Goal: Task Accomplishment & Management: Manage account settings

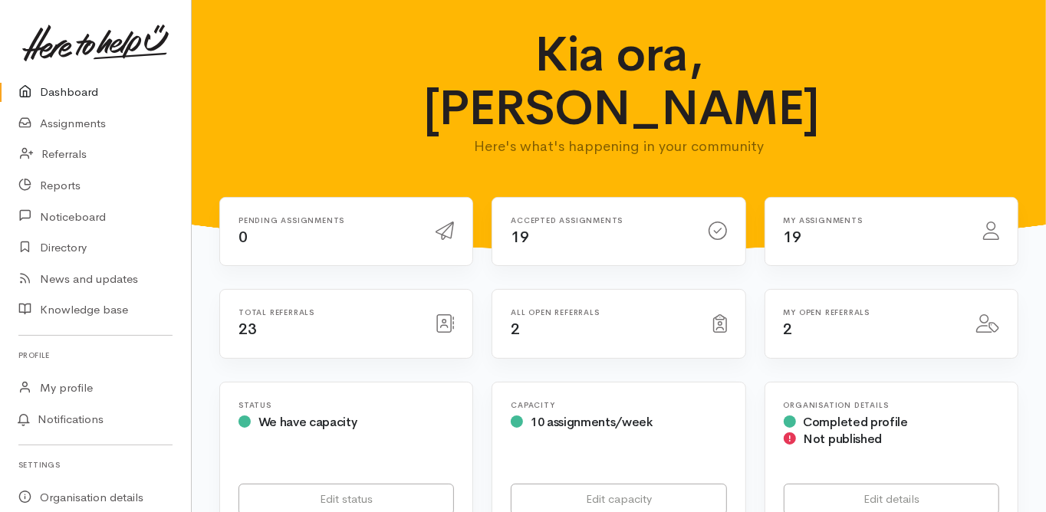
click at [78, 94] on link "Dashboard" at bounding box center [95, 92] width 191 height 31
click at [80, 91] on link "Dashboard" at bounding box center [95, 92] width 191 height 31
click at [98, 122] on link "Assignments" at bounding box center [95, 123] width 191 height 31
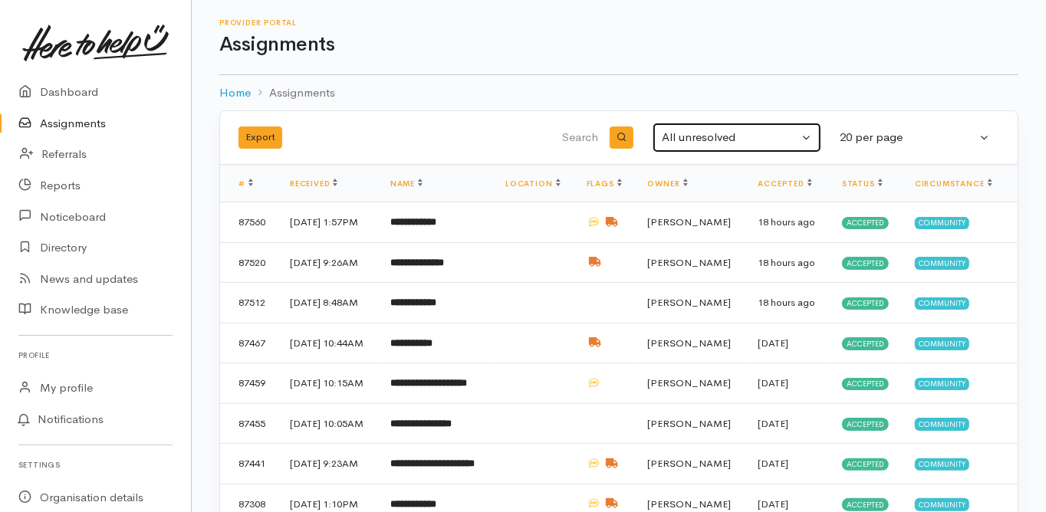
click at [709, 134] on div "All unresolved" at bounding box center [730, 138] width 137 height 18
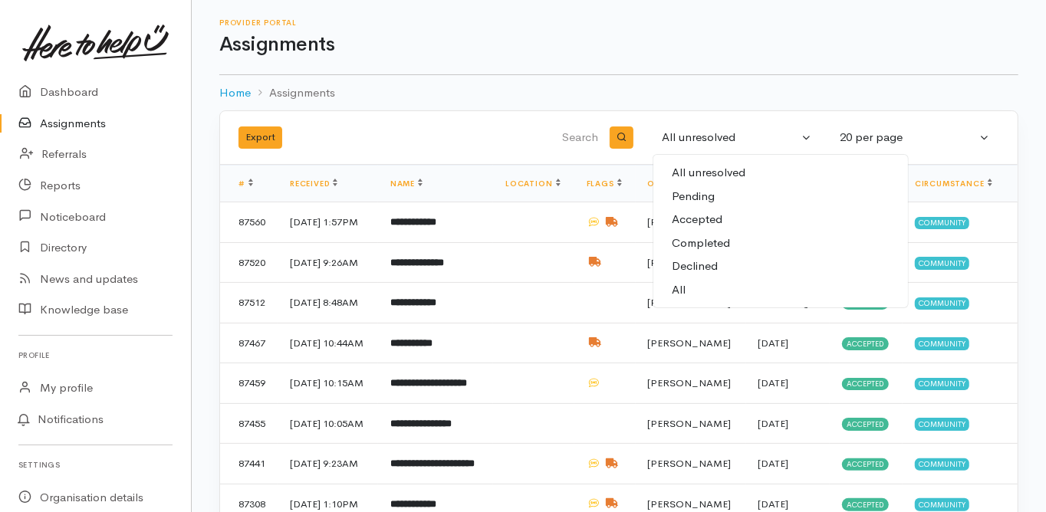
click at [692, 285] on link "All" at bounding box center [780, 290] width 255 height 24
select select "All"
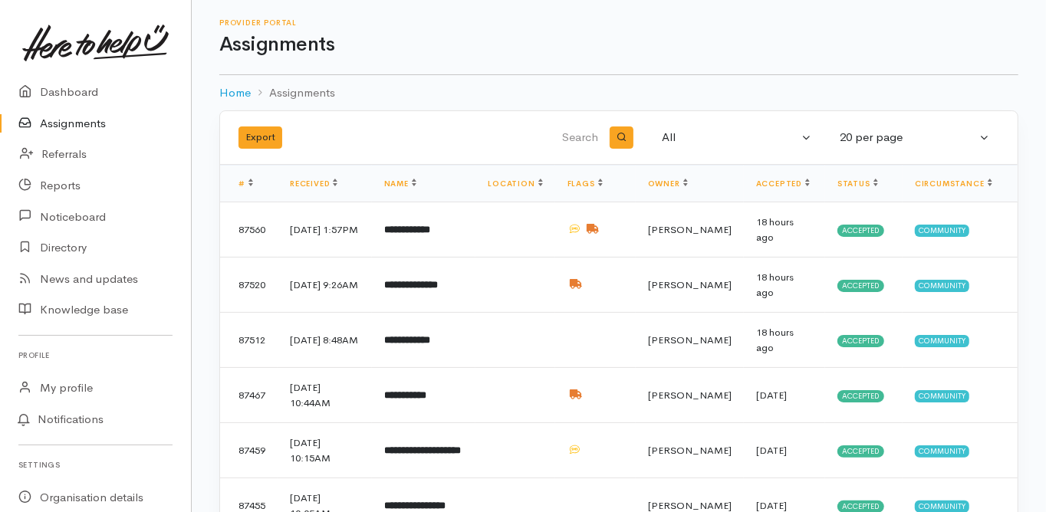
click at [566, 129] on input "search" at bounding box center [524, 138] width 156 height 37
type input "samuel"
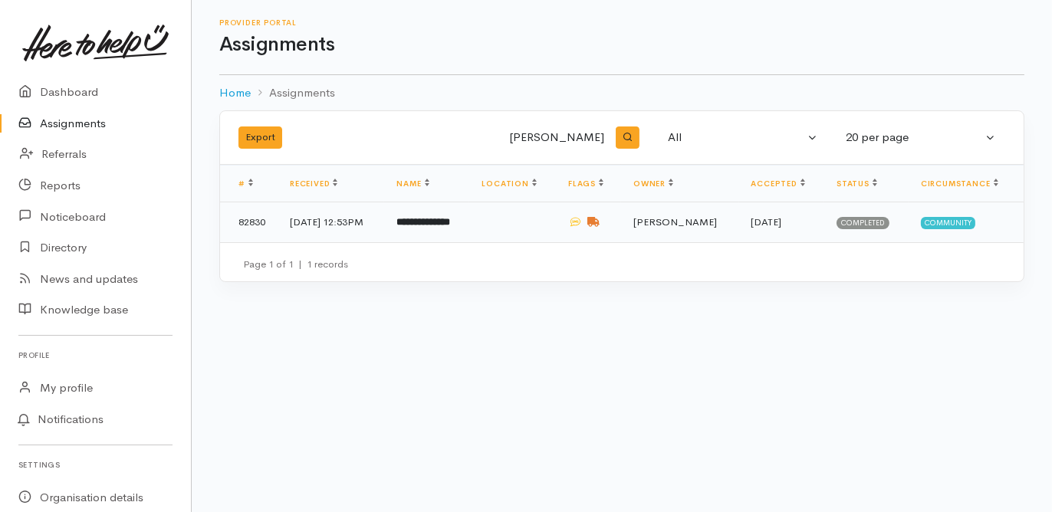
click at [450, 219] on b "**********" at bounding box center [424, 222] width 54 height 10
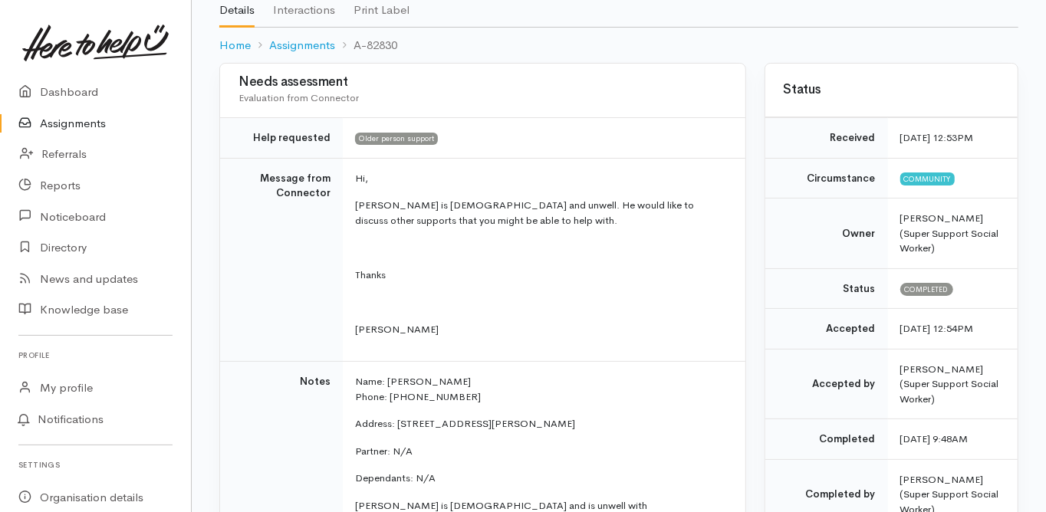
scroll to position [123, 0]
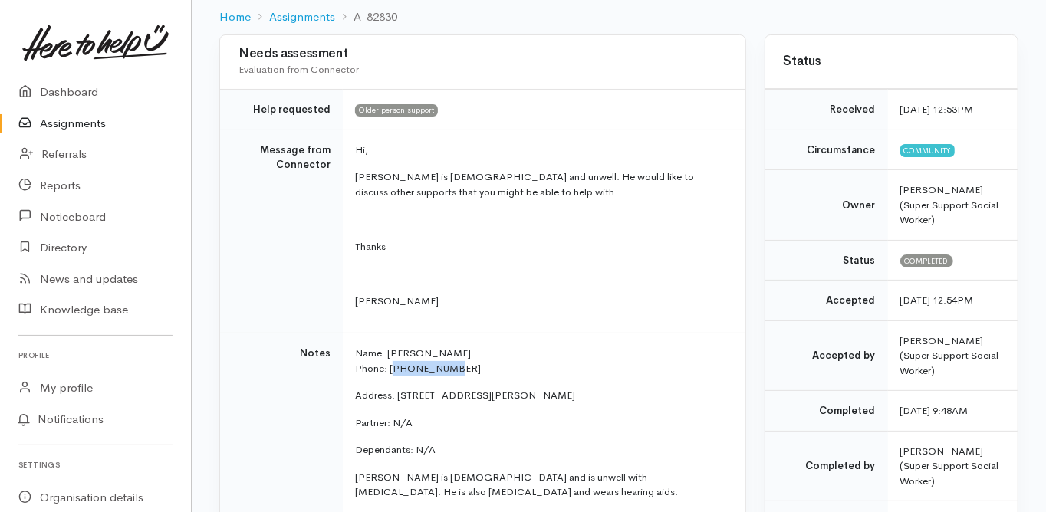
drag, startPoint x: 451, startPoint y: 368, endPoint x: 393, endPoint y: 373, distance: 58.5
click at [393, 373] on p "Name: Samual Hartman Phone: 02102742502" at bounding box center [541, 361] width 372 height 30
drag, startPoint x: 388, startPoint y: 367, endPoint x: 451, endPoint y: 365, distance: 62.9
click at [451, 365] on p "Name: Samual Hartman Phone: 02102742502" at bounding box center [541, 361] width 372 height 30
copy p "02102742502"
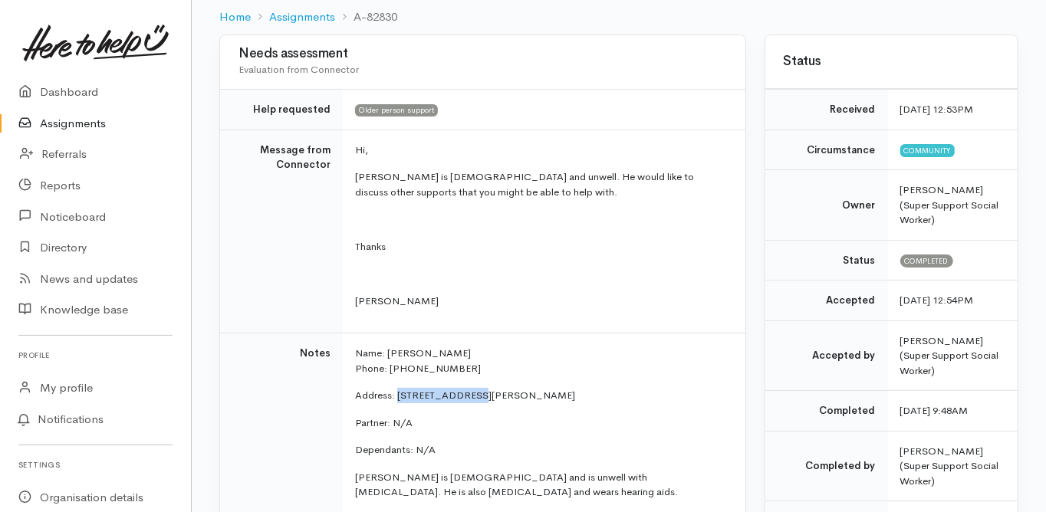
drag, startPoint x: 397, startPoint y: 393, endPoint x: 470, endPoint y: 393, distance: 72.9
click at [470, 393] on p "Address: 37 Athena Grove, Papamoa" at bounding box center [541, 395] width 372 height 15
copy p "37 Athena Grove"
click at [252, 380] on td "Notes" at bounding box center [281, 470] width 123 height 273
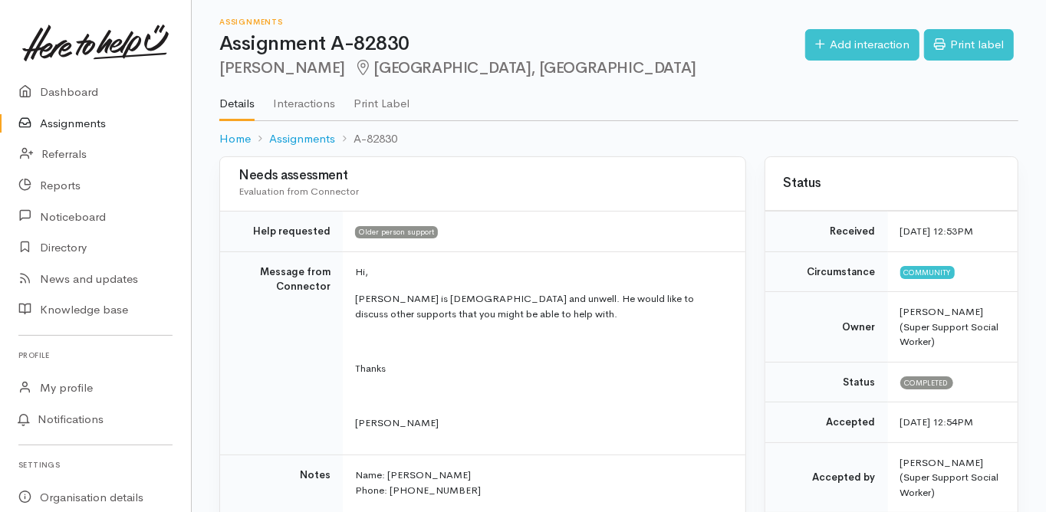
scroll to position [0, 0]
click at [69, 88] on link "Dashboard" at bounding box center [95, 92] width 191 height 31
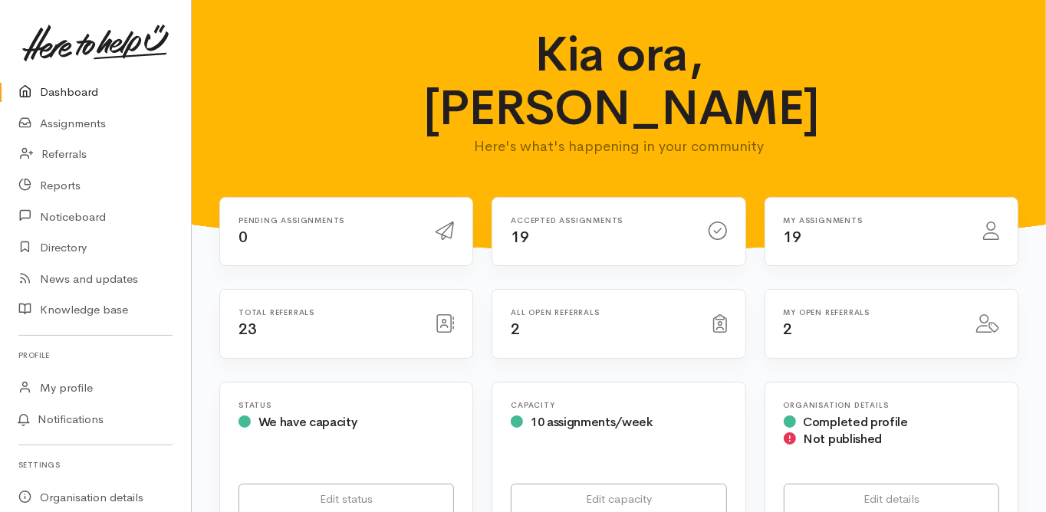
click at [88, 121] on link "Assignments" at bounding box center [95, 123] width 191 height 31
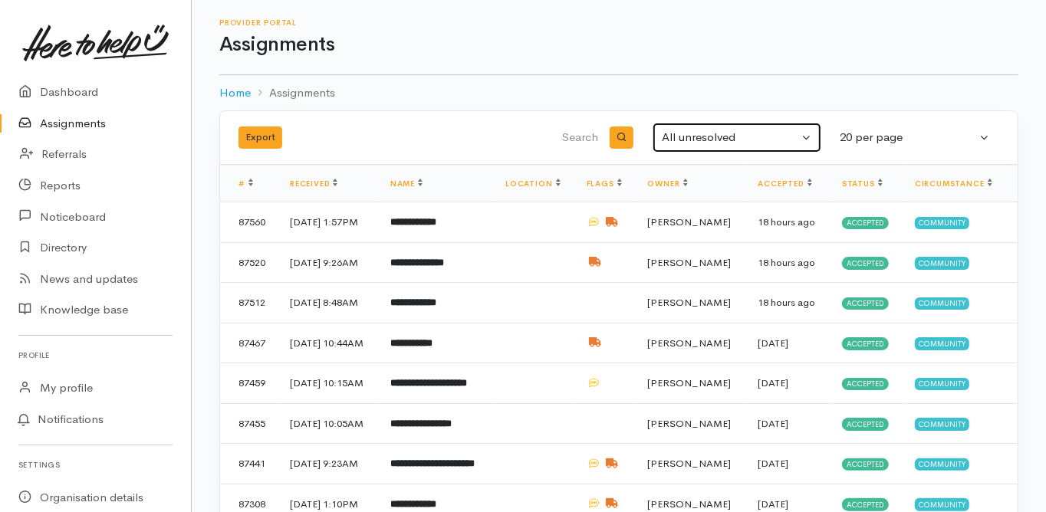
click at [688, 144] on div "All unresolved" at bounding box center [730, 138] width 137 height 18
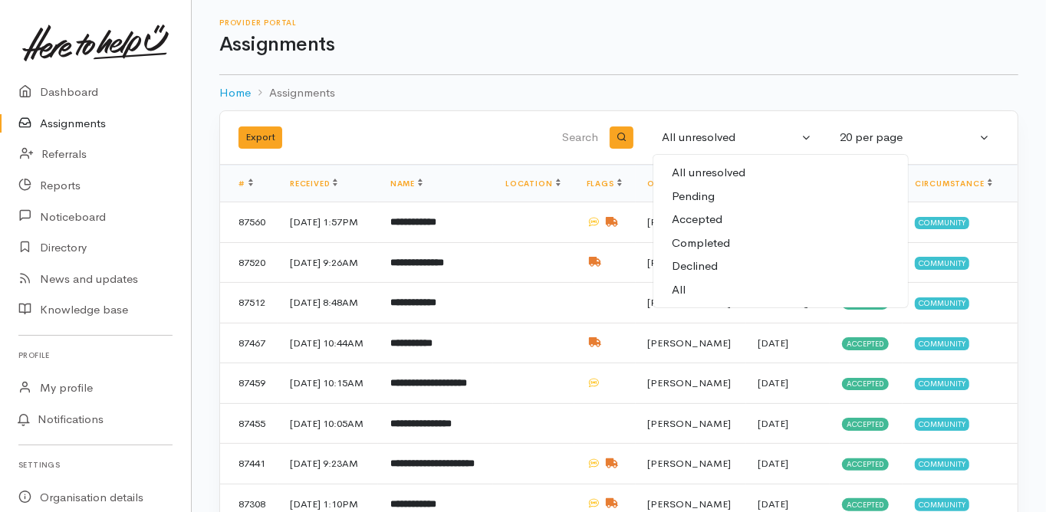
click at [690, 292] on link "All" at bounding box center [780, 290] width 255 height 24
select select "All"
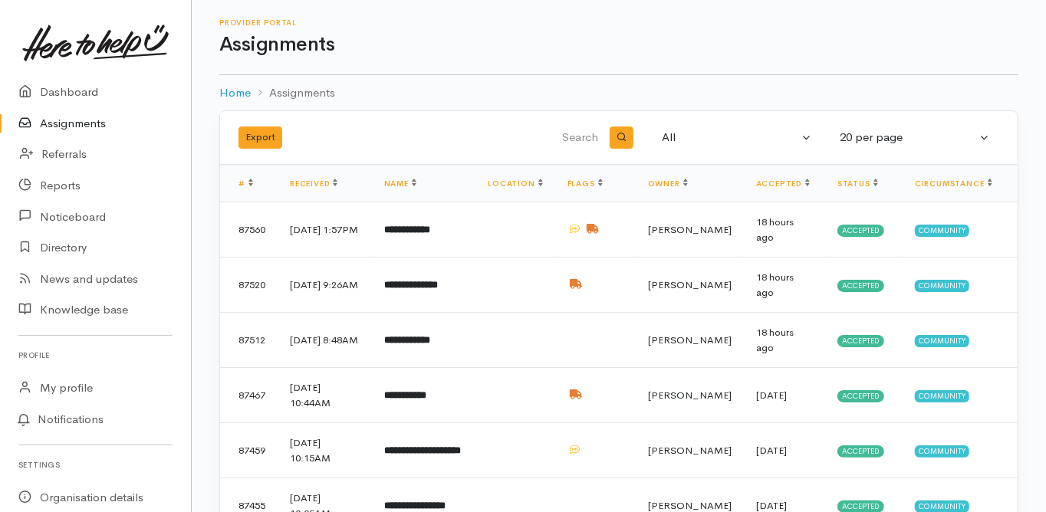
click at [583, 137] on input "search" at bounding box center [524, 138] width 156 height 37
type input "janet"
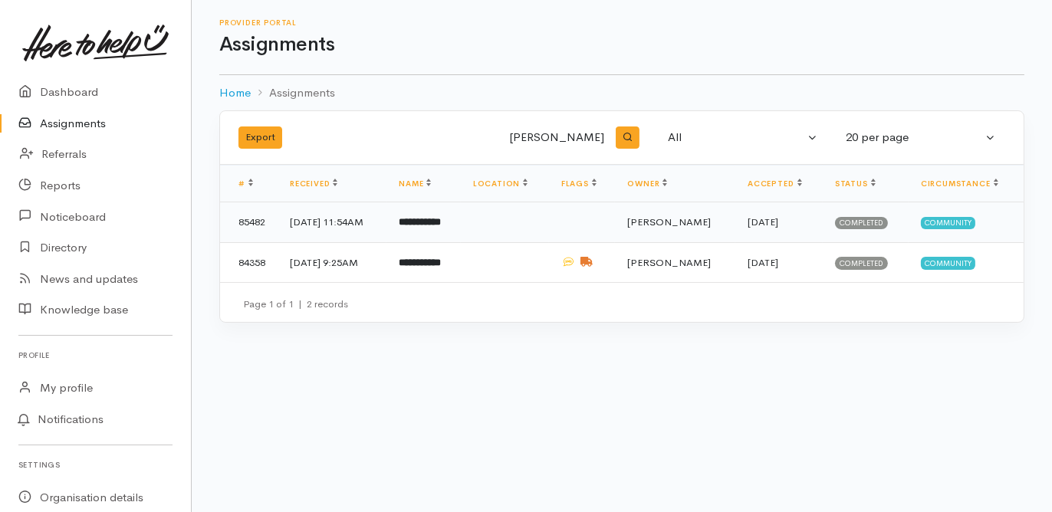
click at [441, 221] on b "**********" at bounding box center [420, 222] width 42 height 10
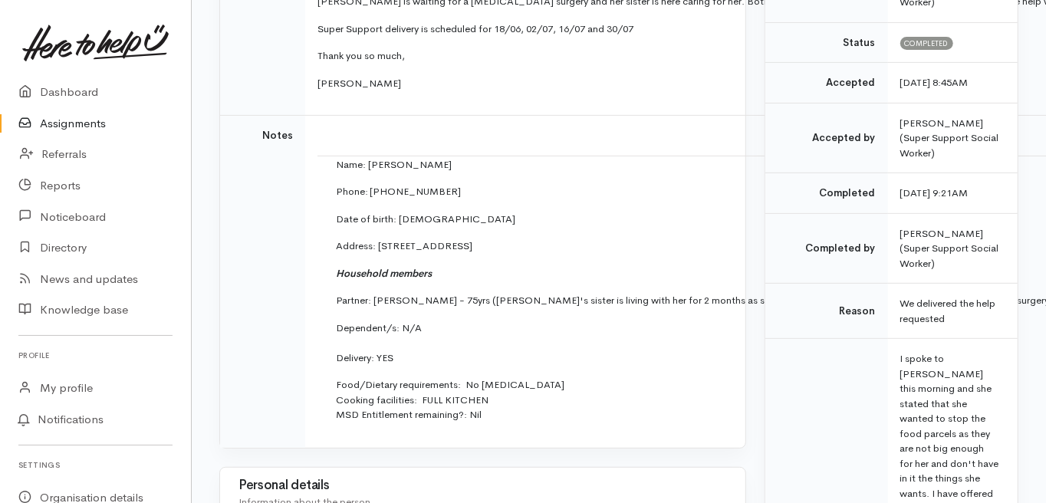
scroll to position [368, 0]
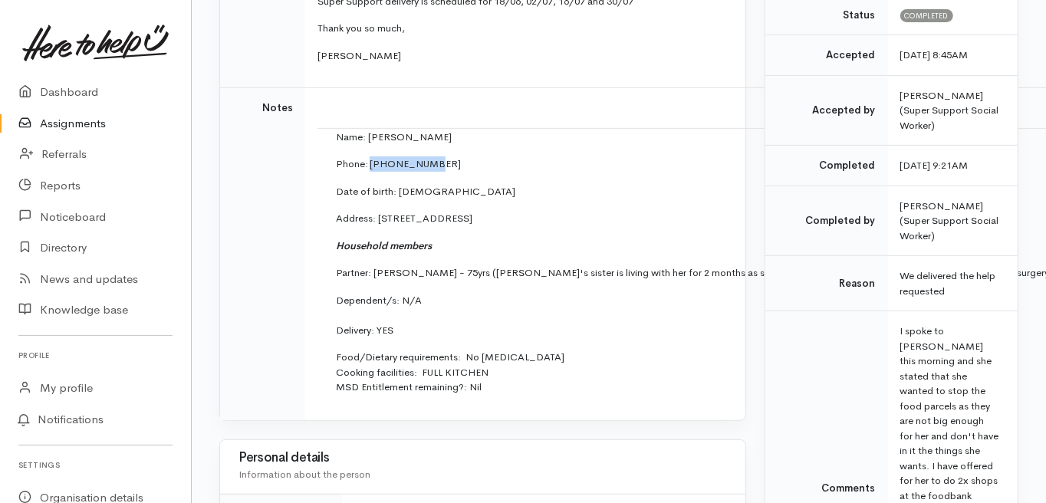
drag, startPoint x: 428, startPoint y: 162, endPoint x: 365, endPoint y: 166, distance: 63.0
click at [365, 166] on p "Phone: [PHONE_NUMBER]" at bounding box center [718, 163] width 765 height 15
copy p "02904561148"
drag, startPoint x: 374, startPoint y: 216, endPoint x: 454, endPoint y: 219, distance: 80.6
click at [454, 219] on p "Address: 862 Cameron Road, Tauranga South, Tauranga, New Zealand" at bounding box center [718, 218] width 765 height 15
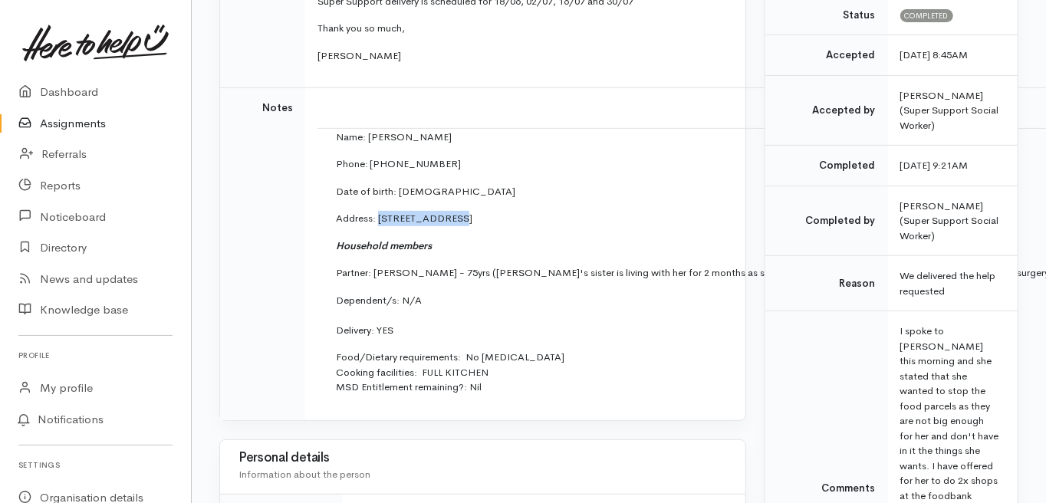
copy p "862 Cameron Roa"
click at [235, 344] on td "Notes" at bounding box center [262, 254] width 85 height 332
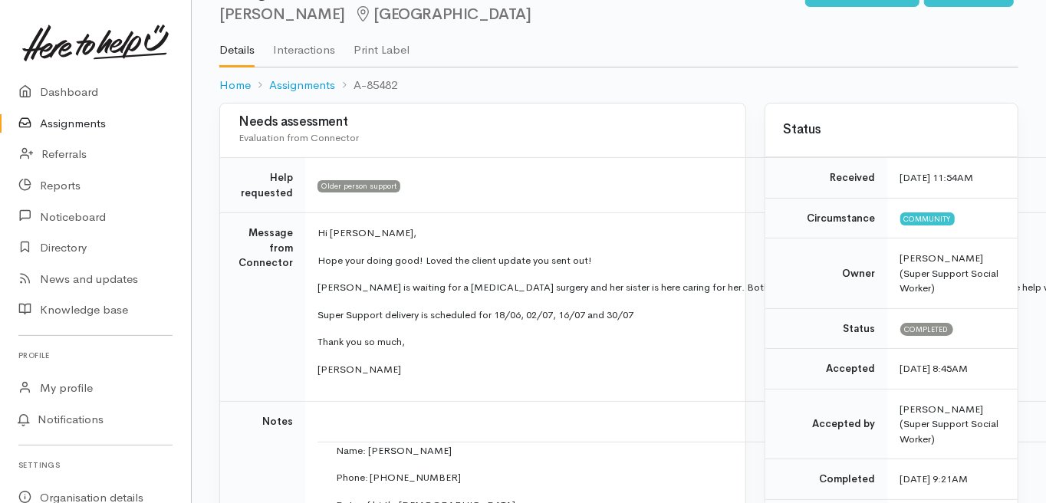
scroll to position [0, 0]
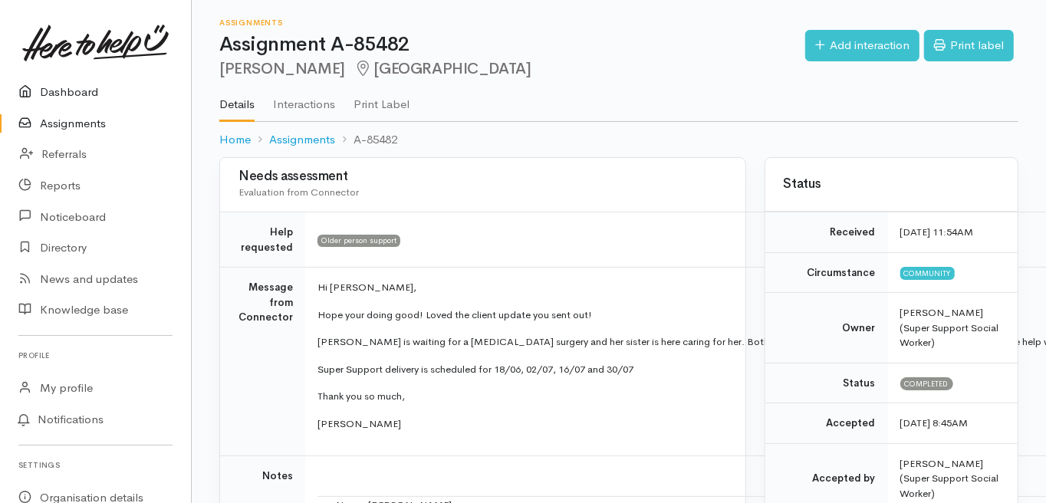
click at [67, 88] on link "Dashboard" at bounding box center [95, 92] width 191 height 31
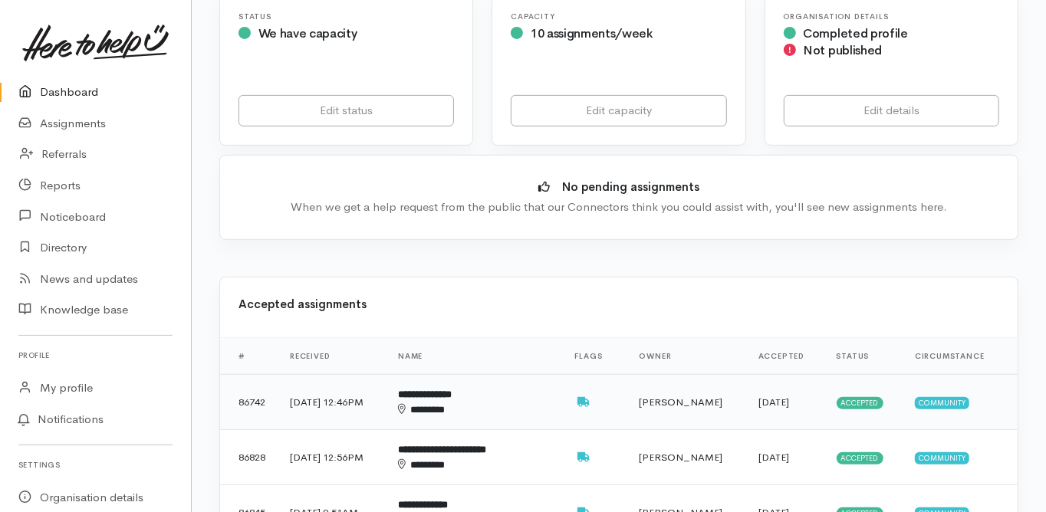
scroll to position [430, 0]
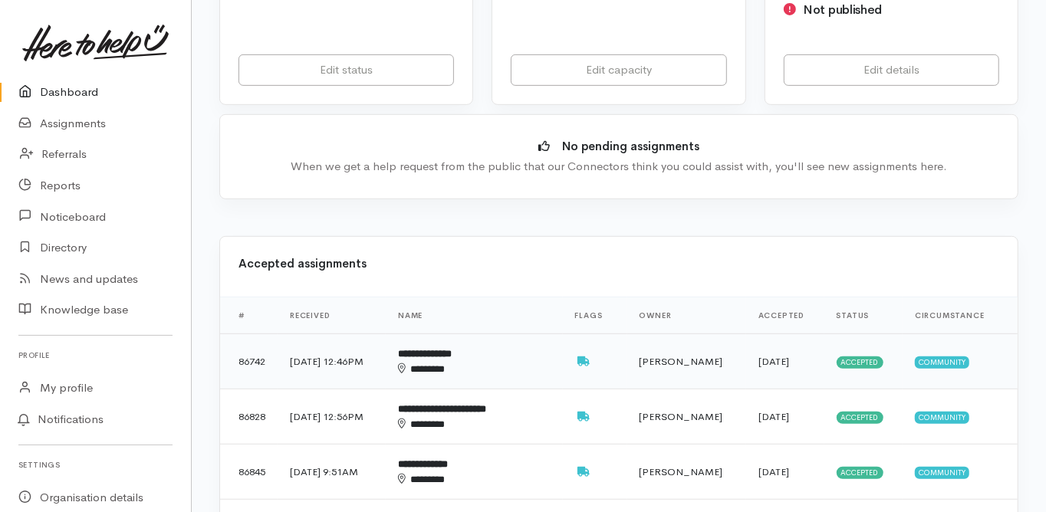
click at [450, 349] on b "**********" at bounding box center [425, 354] width 54 height 10
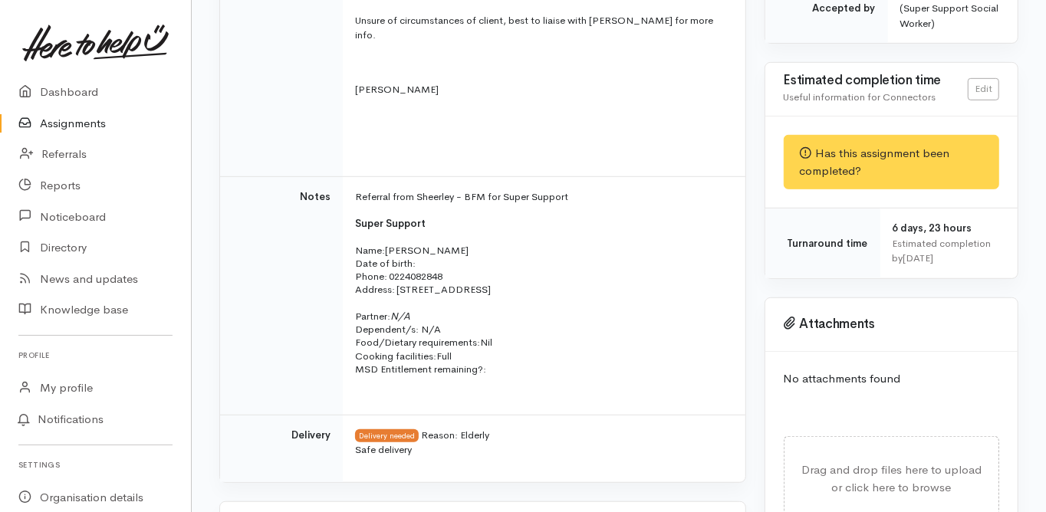
scroll to position [491, 0]
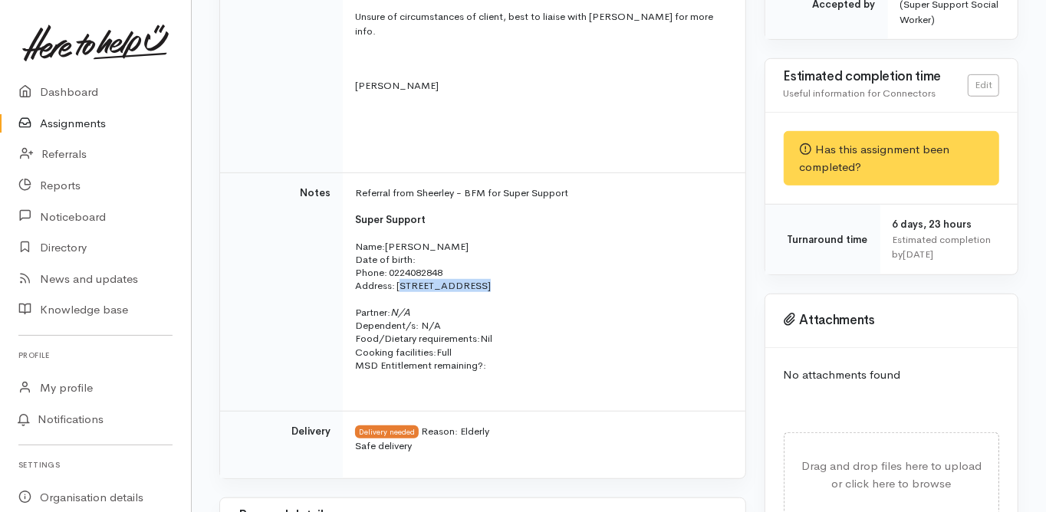
drag, startPoint x: 399, startPoint y: 254, endPoint x: 479, endPoint y: 255, distance: 79.8
click at [479, 279] on p "Address:   [STREET_ADDRESS]" at bounding box center [541, 285] width 372 height 13
copy p "[STREET_ADDRESS]"
drag, startPoint x: 451, startPoint y: 235, endPoint x: 391, endPoint y: 240, distance: 60.1
click at [391, 240] on p "Name: [PERSON_NAME] Date of birth: Phone:   [PHONE_NUMBER]" at bounding box center [541, 260] width 372 height 40
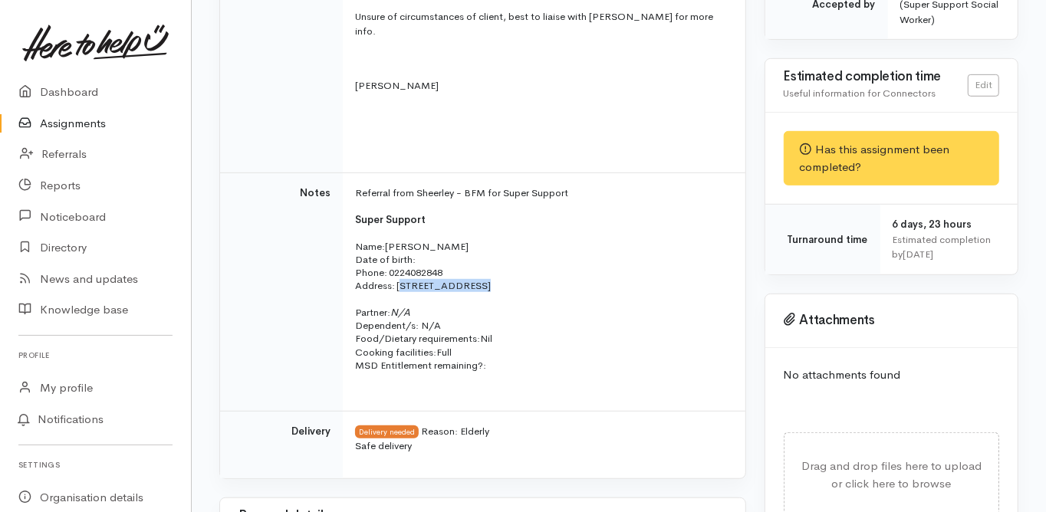
copy p "0224082848"
click at [219, 351] on div "Needs assessment Evaluation from Connector Help requested Older person support …" at bounding box center [482, 478] width 545 height 1591
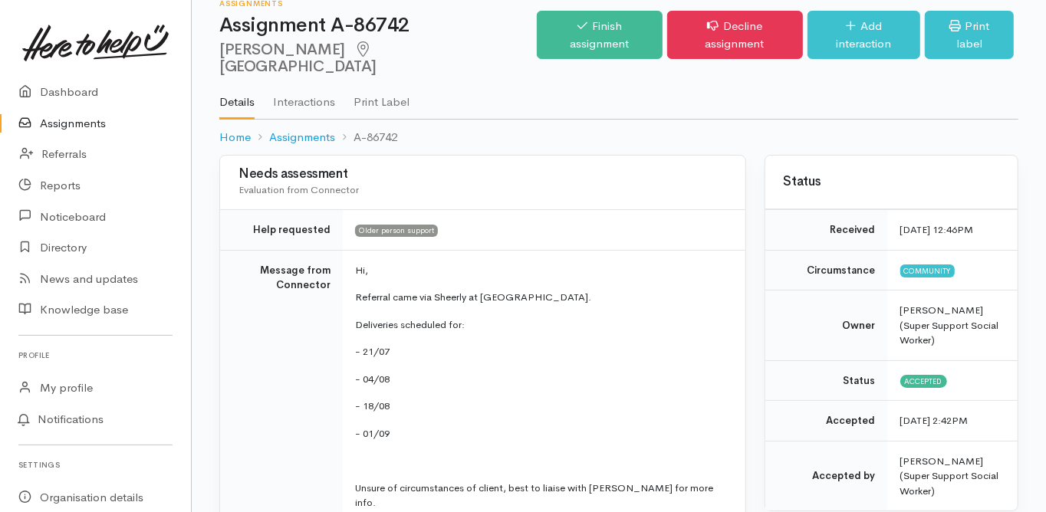
scroll to position [0, 0]
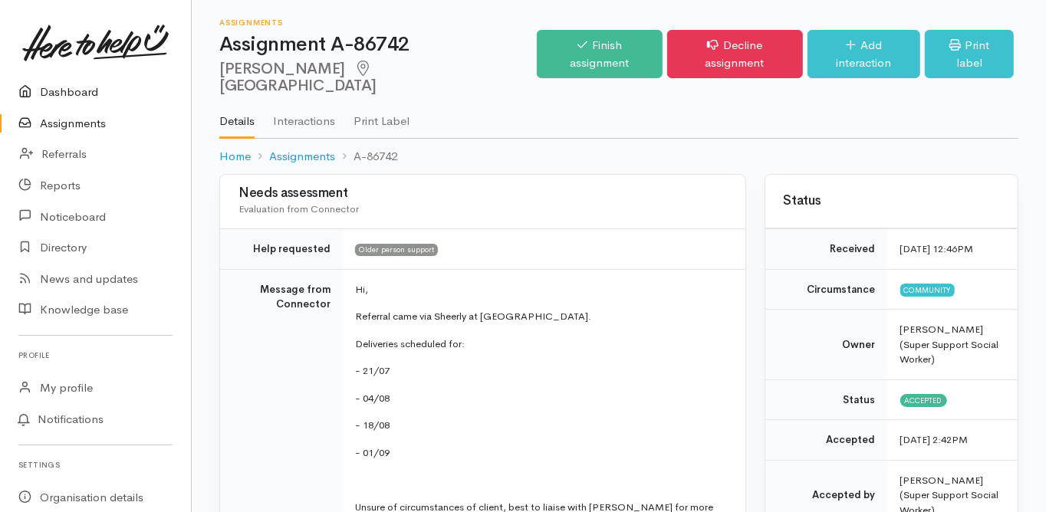
click at [64, 87] on link "Dashboard" at bounding box center [95, 92] width 191 height 31
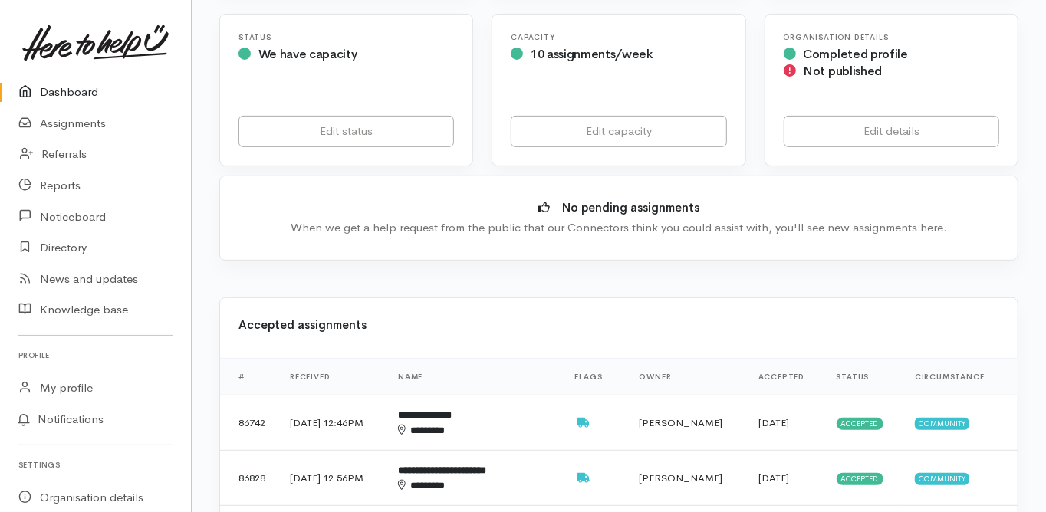
scroll to position [430, 0]
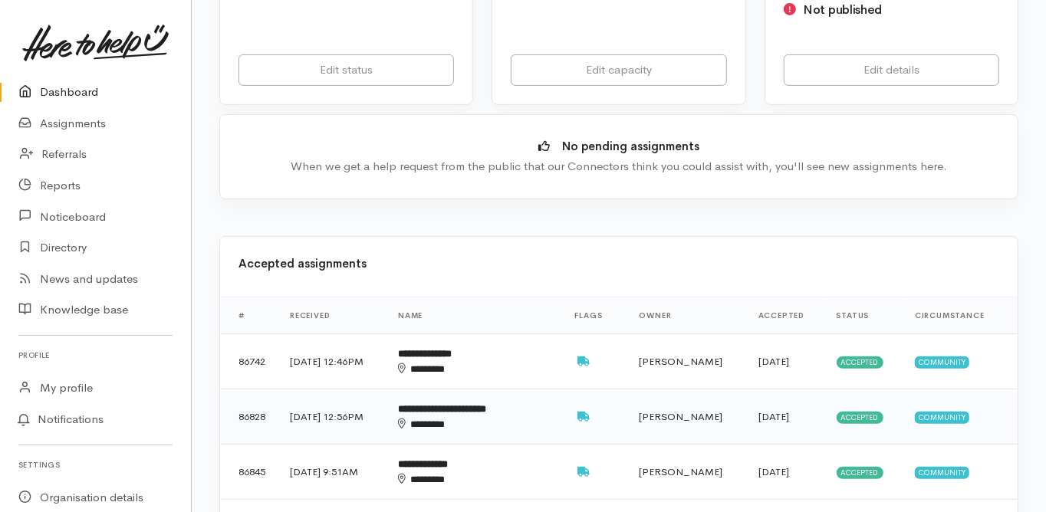
click at [464, 404] on b "**********" at bounding box center [442, 409] width 88 height 10
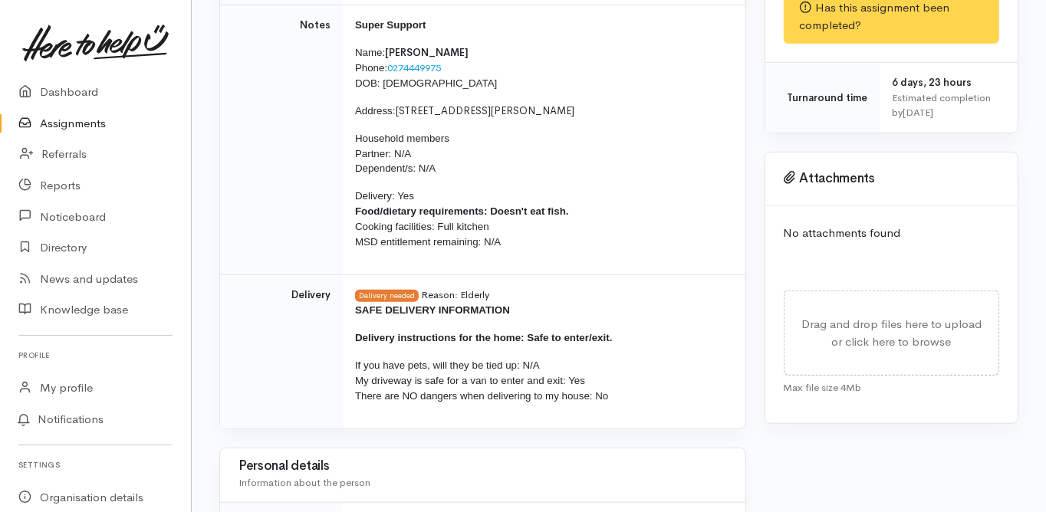
scroll to position [798, 0]
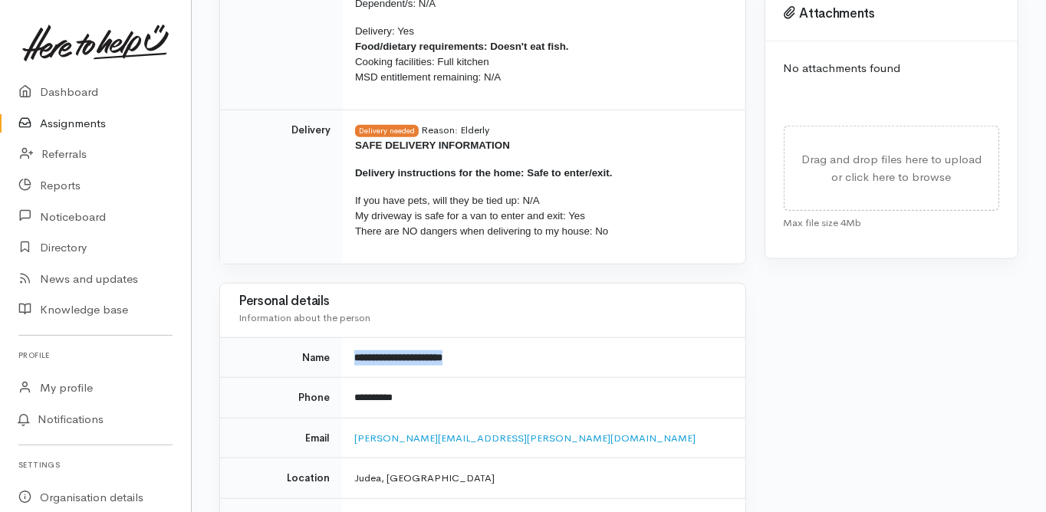
drag, startPoint x: 476, startPoint y: 323, endPoint x: 357, endPoint y: 327, distance: 119.7
click at [357, 353] on b "**********" at bounding box center [398, 358] width 88 height 10
copy b "**********"
click at [266, 418] on td "Email" at bounding box center [281, 438] width 122 height 41
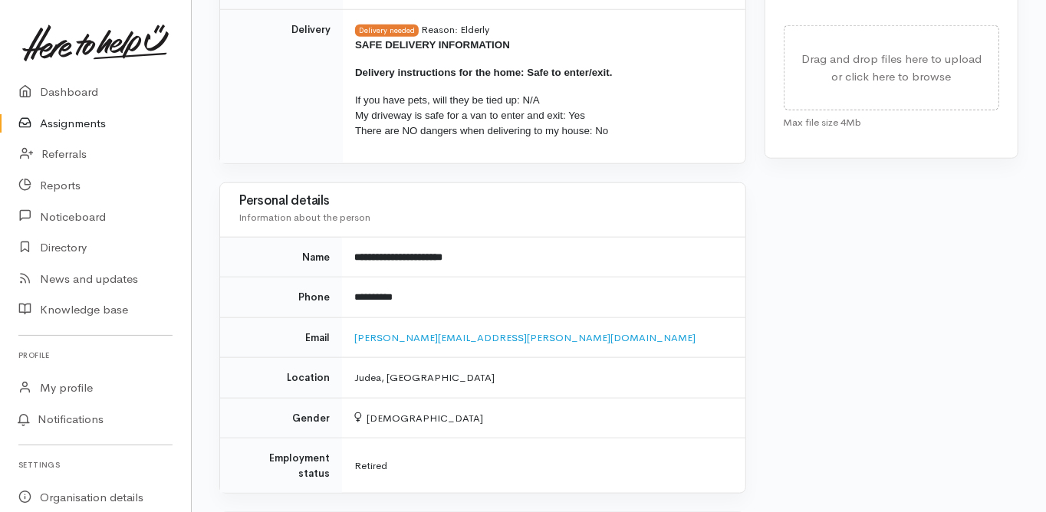
scroll to position [920, 0]
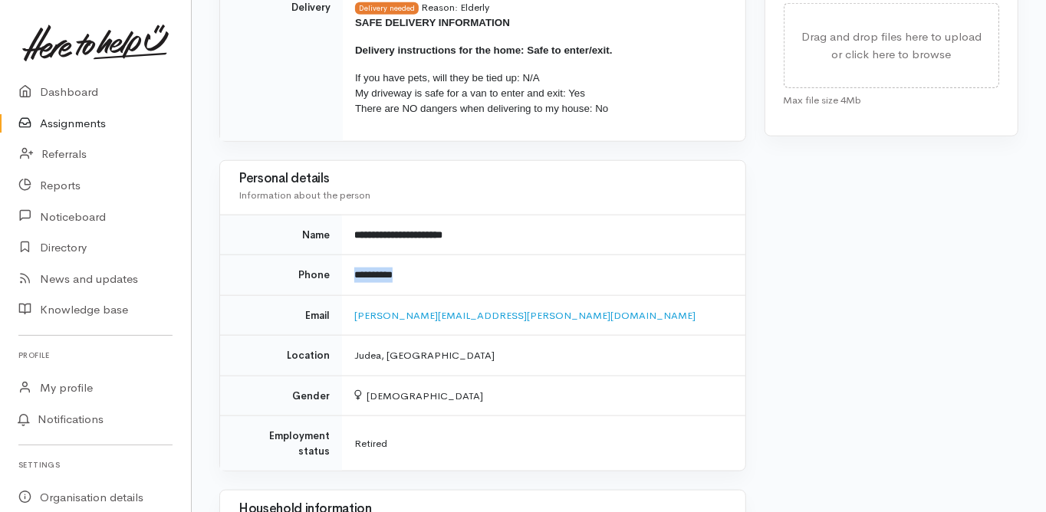
drag, startPoint x: 411, startPoint y: 240, endPoint x: 350, endPoint y: 251, distance: 62.3
click at [350, 255] on td "**********" at bounding box center [543, 275] width 403 height 41
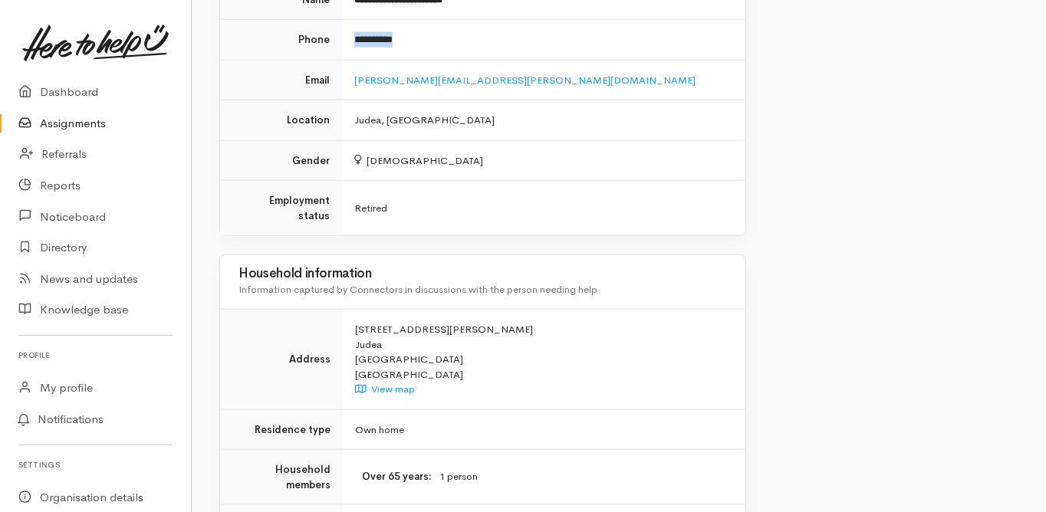
scroll to position [1166, 0]
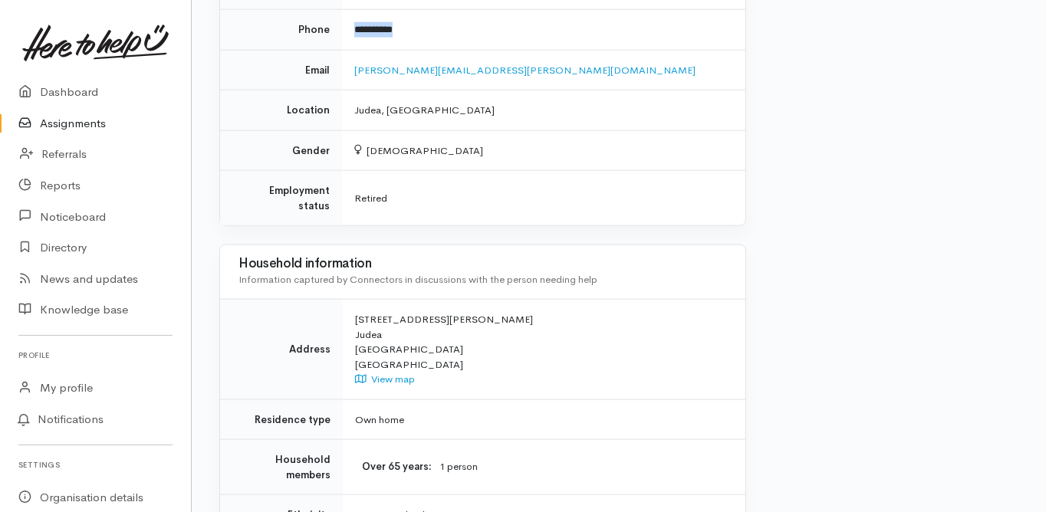
drag, startPoint x: 354, startPoint y: 272, endPoint x: 441, endPoint y: 275, distance: 87.5
click at [441, 300] on td "28B Churchill Road Judea Tauranga New Zealand View map" at bounding box center [544, 350] width 403 height 100
copy div "28B Churchill Road"
click at [311, 300] on td "Address" at bounding box center [281, 350] width 123 height 100
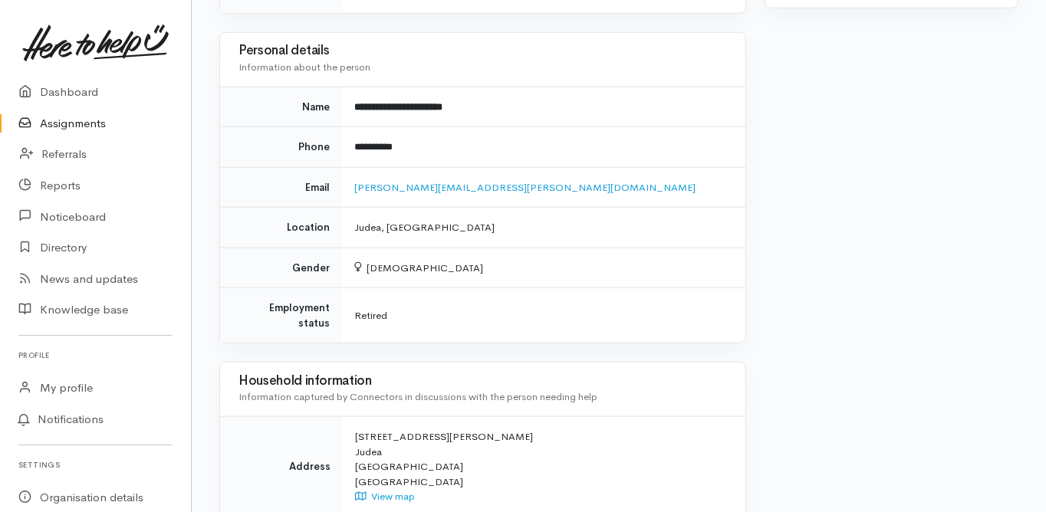
scroll to position [1043, 0]
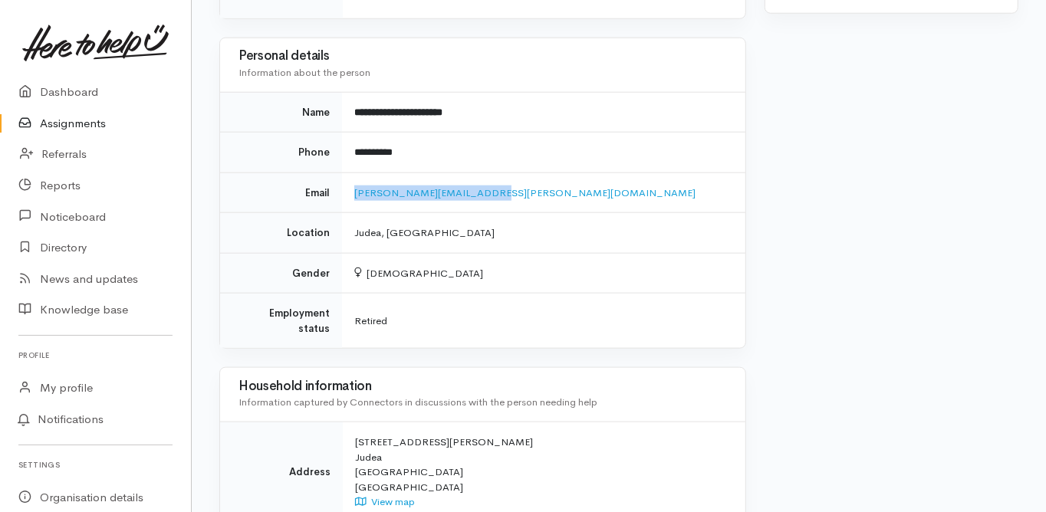
drag, startPoint x: 487, startPoint y: 160, endPoint x: 351, endPoint y: 169, distance: 136.8
click at [351, 173] on td "kaye.mckenzie@hotmail.com" at bounding box center [543, 193] width 403 height 41
copy link "kaye.mckenzie@hotmail.com"
click at [261, 423] on td "Address" at bounding box center [281, 473] width 123 height 100
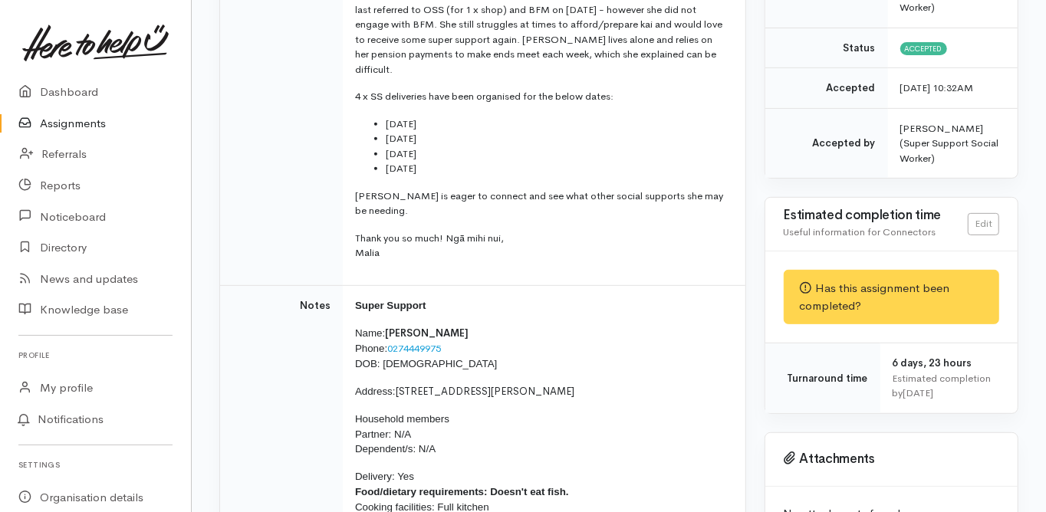
scroll to position [0, 0]
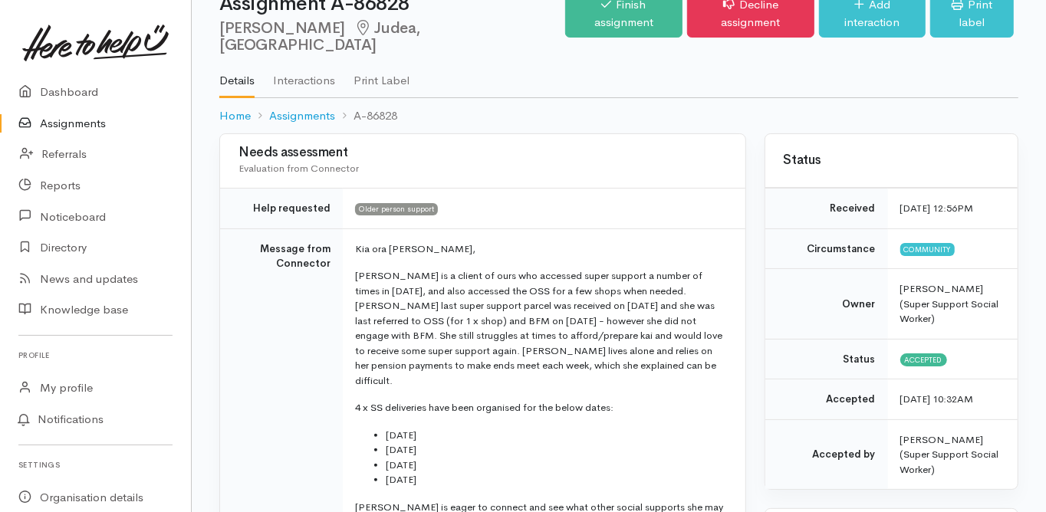
scroll to position [61, 0]
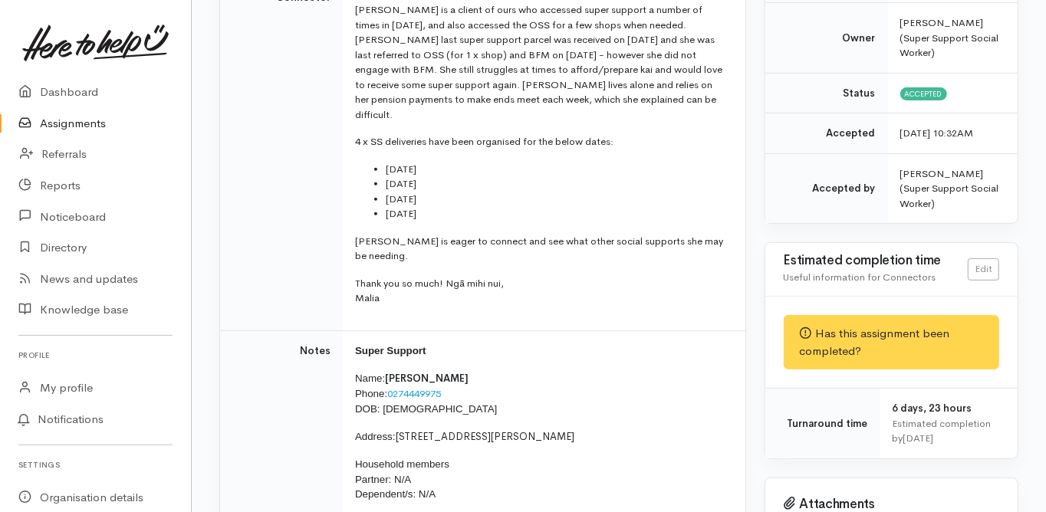
scroll to position [0, 0]
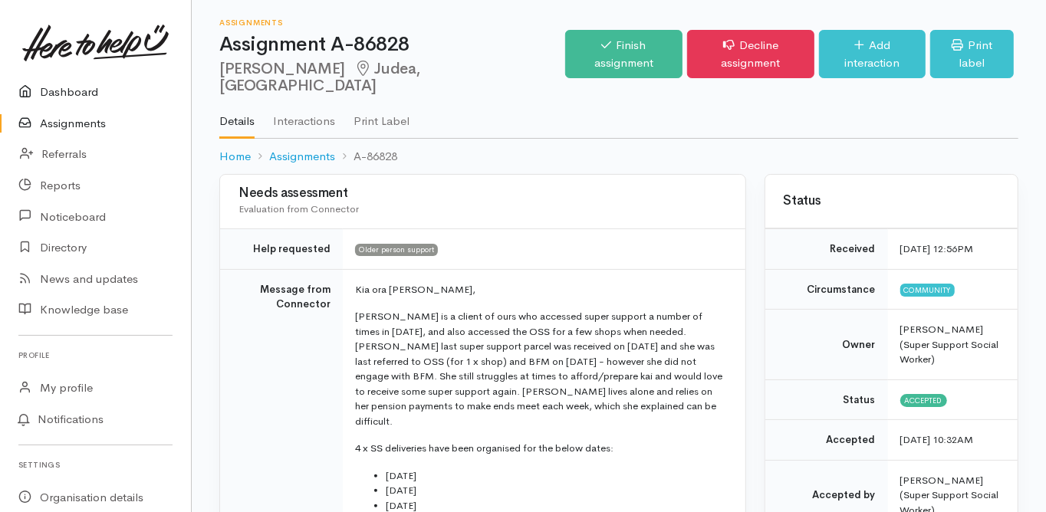
click at [74, 89] on link "Dashboard" at bounding box center [95, 92] width 191 height 31
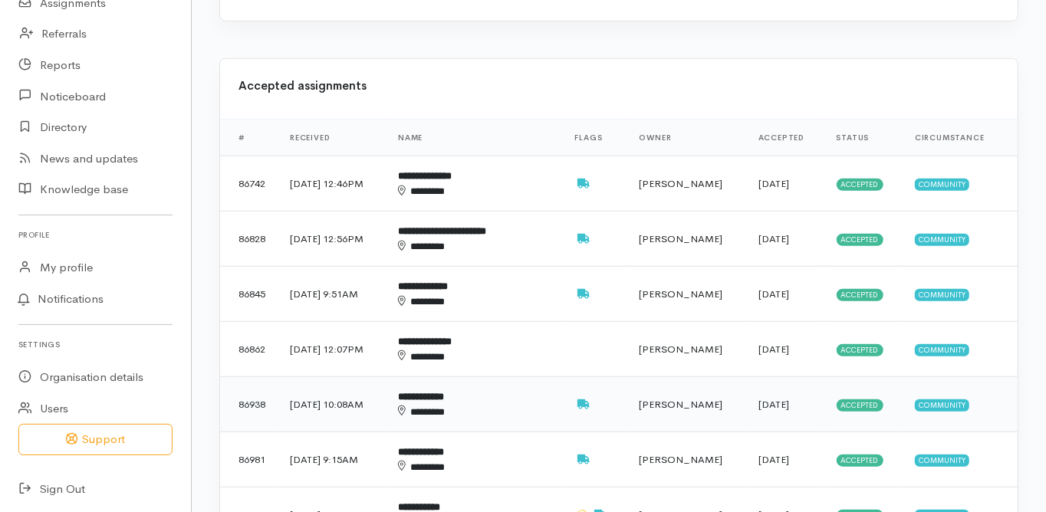
scroll to position [614, 0]
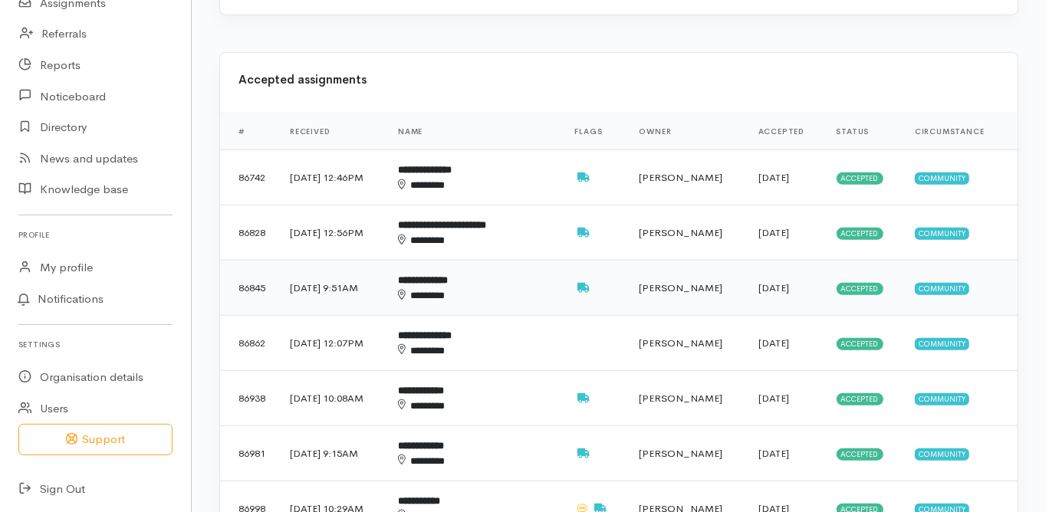
click at [448, 275] on b "**********" at bounding box center [423, 280] width 50 height 10
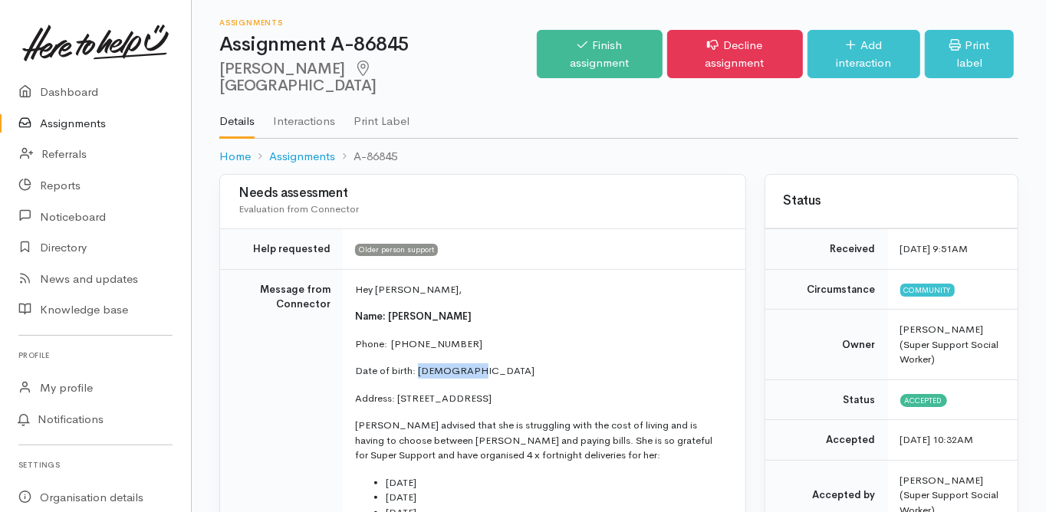
drag, startPoint x: 476, startPoint y: 354, endPoint x: 416, endPoint y: 357, distance: 59.9
click at [416, 364] on p "Date of birth: [DEMOGRAPHIC_DATA]" at bounding box center [541, 371] width 372 height 15
copy p "[DATE]"
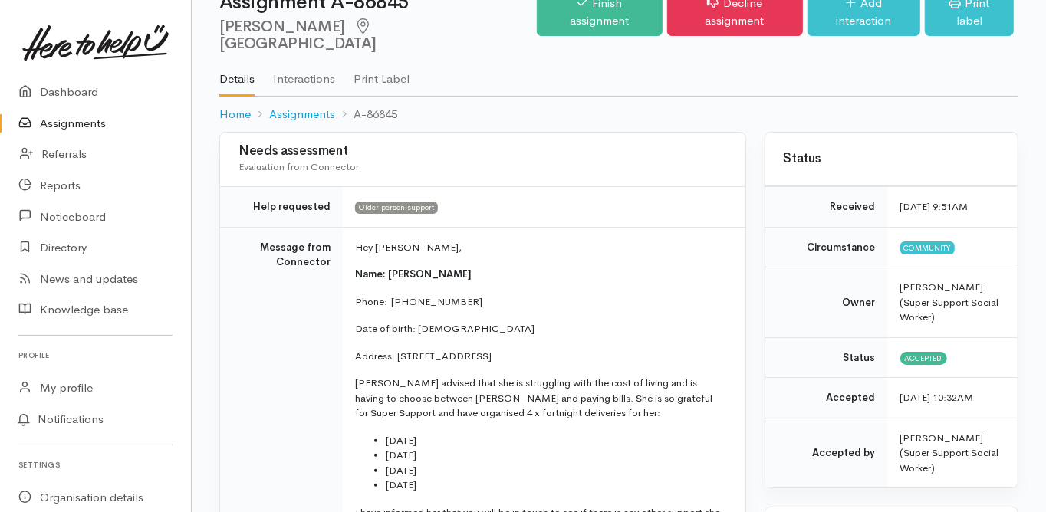
scroll to position [123, 0]
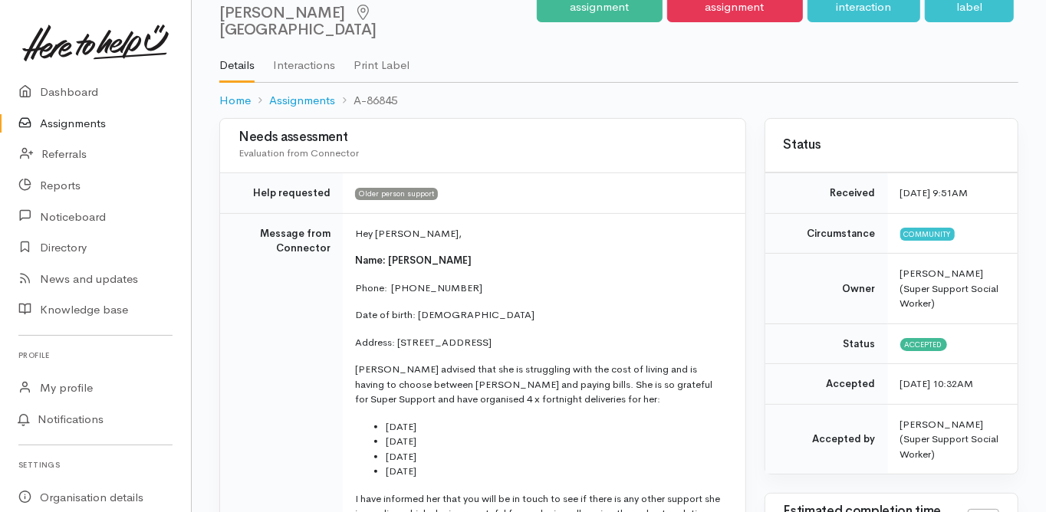
scroll to position [0, 0]
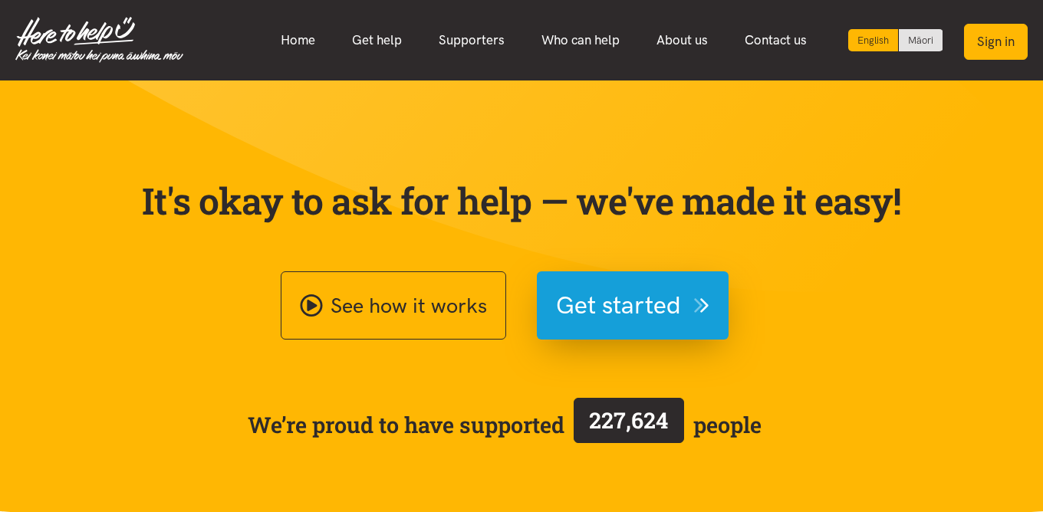
click at [1003, 48] on button "Sign in" at bounding box center [996, 42] width 64 height 36
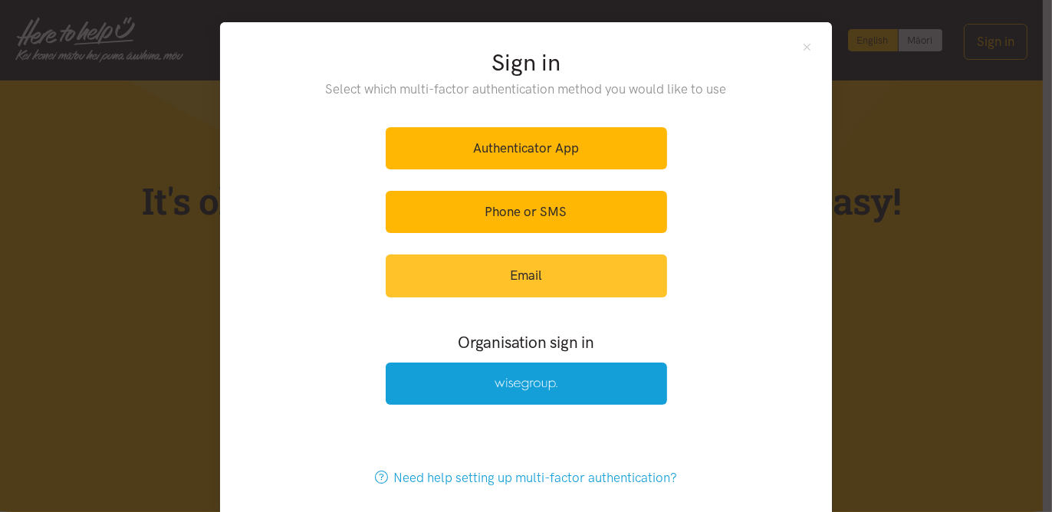
click at [519, 270] on link "Email" at bounding box center [526, 276] width 281 height 42
click at [512, 278] on link "Email" at bounding box center [526, 276] width 281 height 42
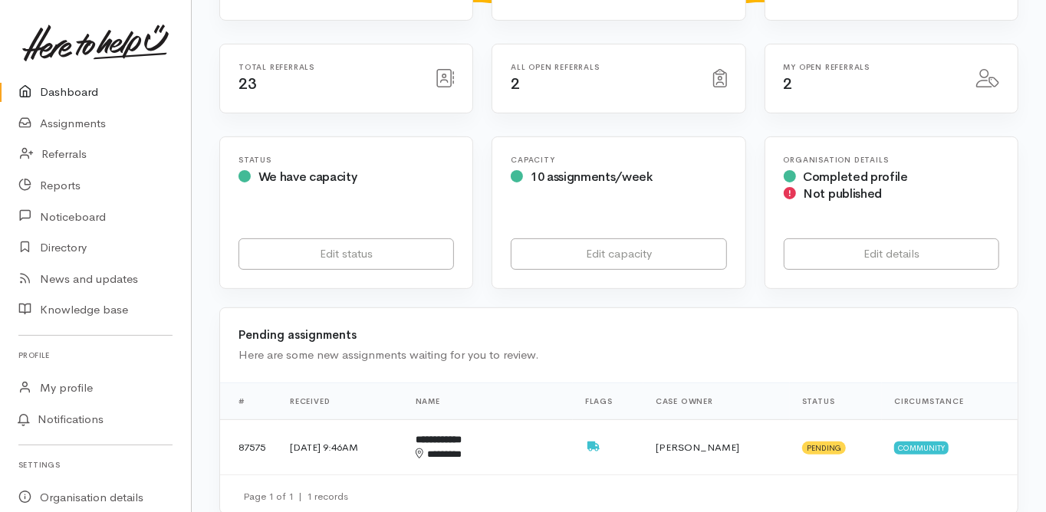
scroll to position [307, 0]
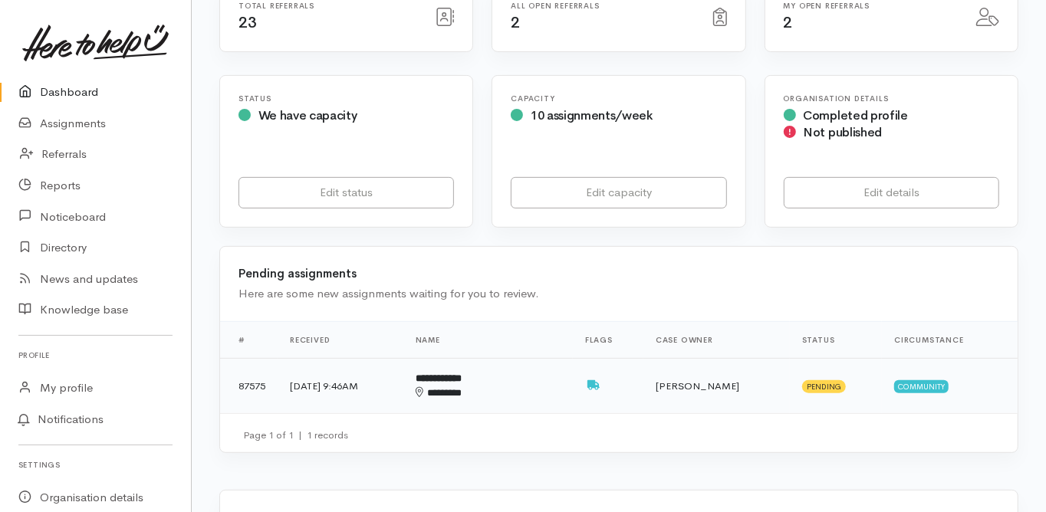
click at [462, 374] on b "**********" at bounding box center [439, 379] width 46 height 10
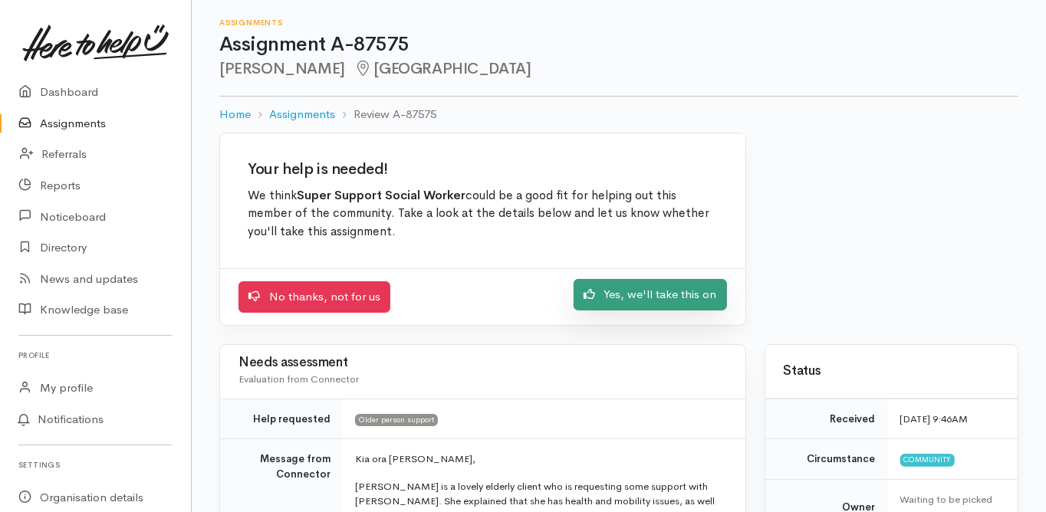
click at [657, 300] on link "Yes, we'll take this on" at bounding box center [650, 294] width 153 height 31
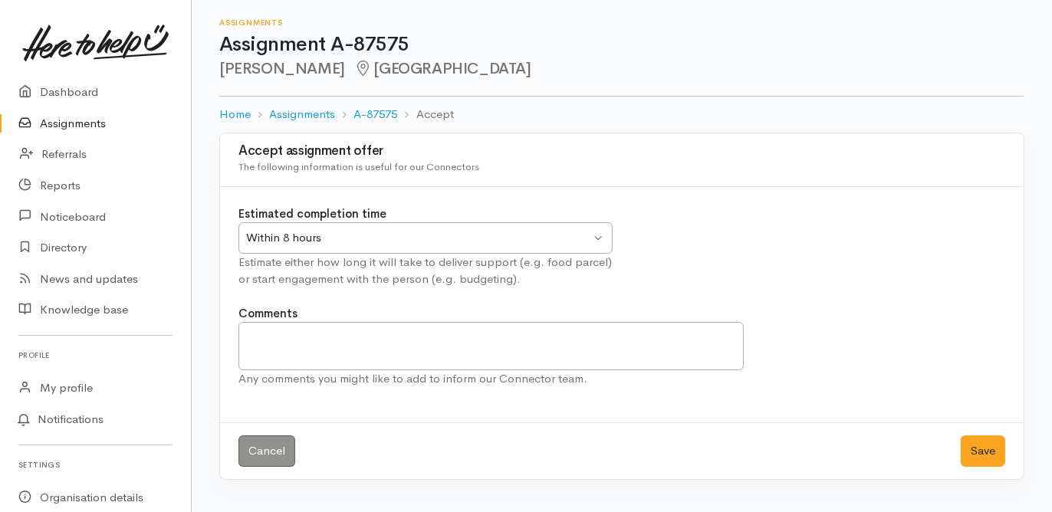
click at [292, 239] on div "Within 8 hours" at bounding box center [418, 238] width 344 height 18
click at [984, 450] on button "Save" at bounding box center [983, 451] width 44 height 31
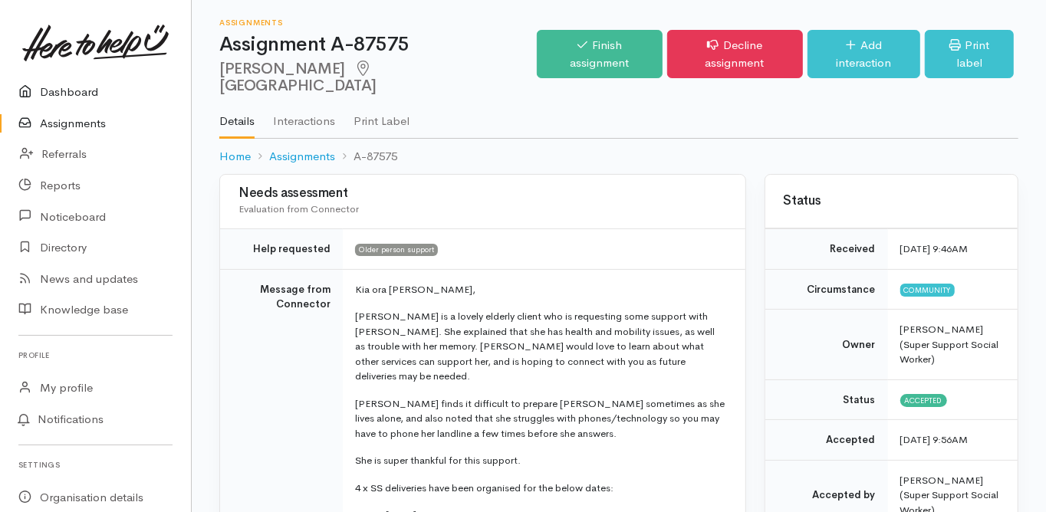
click at [70, 89] on link "Dashboard" at bounding box center [95, 92] width 191 height 31
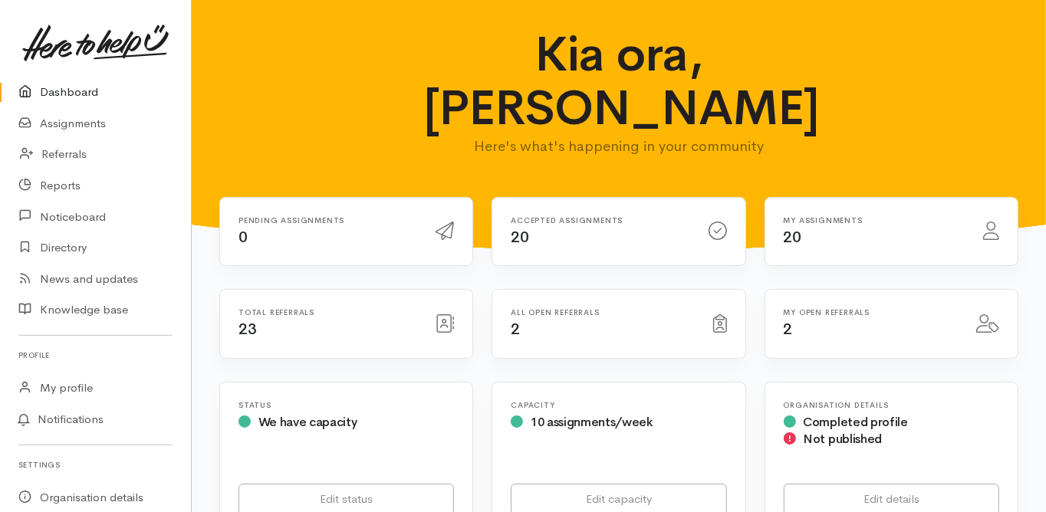
click at [64, 87] on link "Dashboard" at bounding box center [95, 92] width 191 height 31
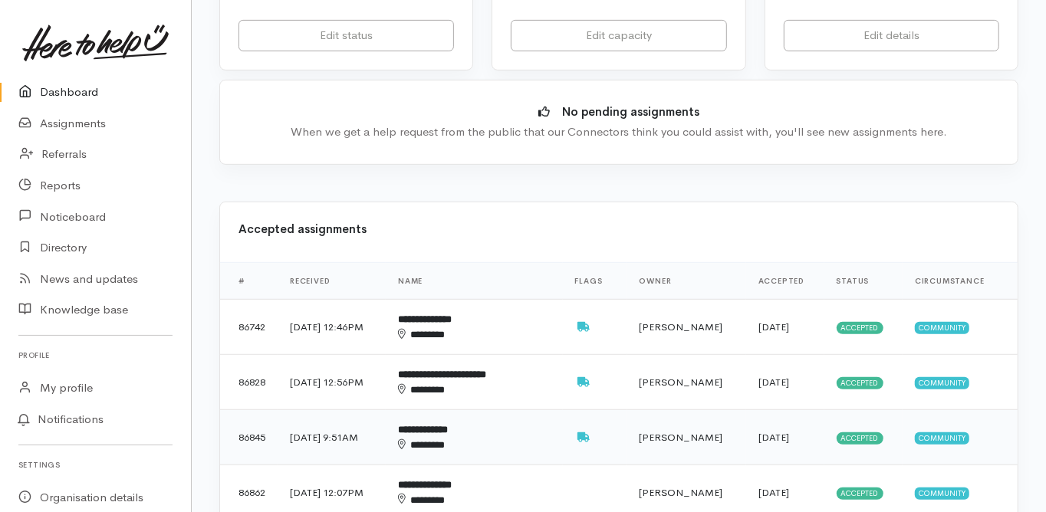
scroll to position [491, 0]
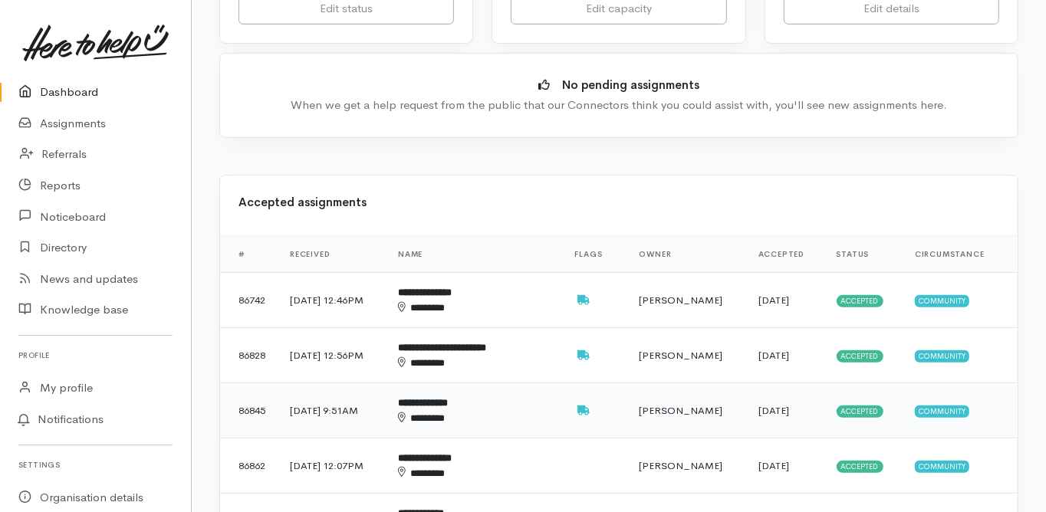
click at [448, 398] on b "**********" at bounding box center [423, 403] width 50 height 10
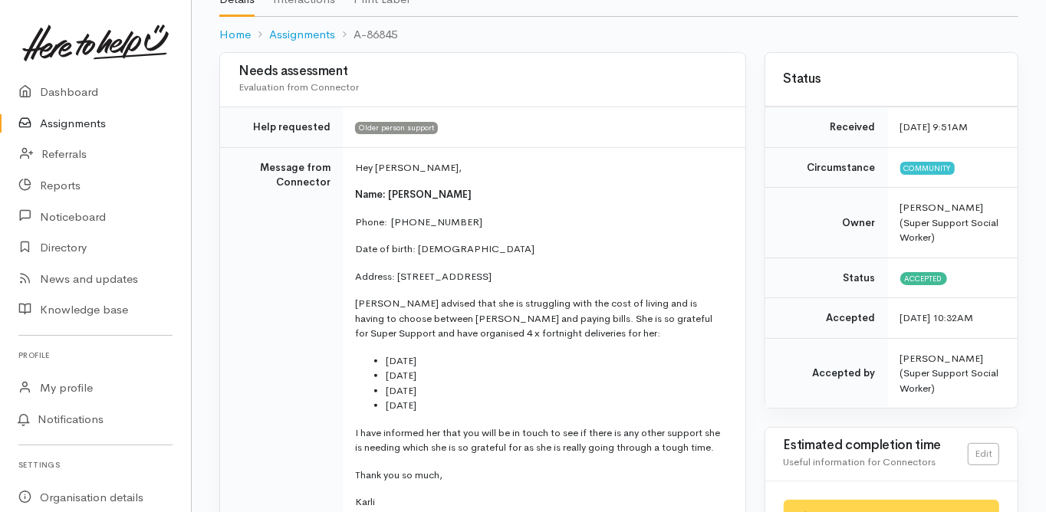
scroll to position [123, 0]
click at [248, 262] on td "Message from Connector" at bounding box center [281, 339] width 123 height 387
click at [242, 321] on td "Message from Connector" at bounding box center [281, 339] width 123 height 387
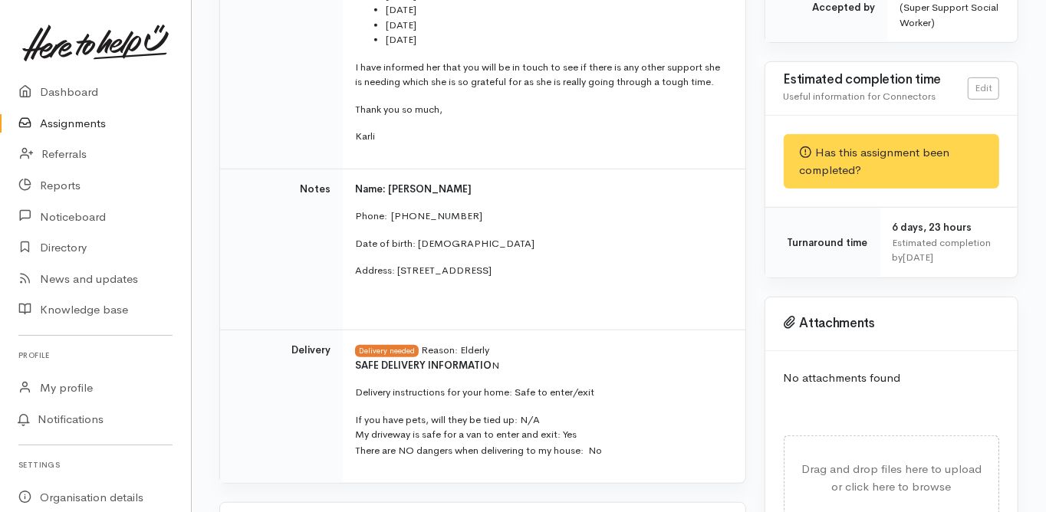
scroll to position [491, 0]
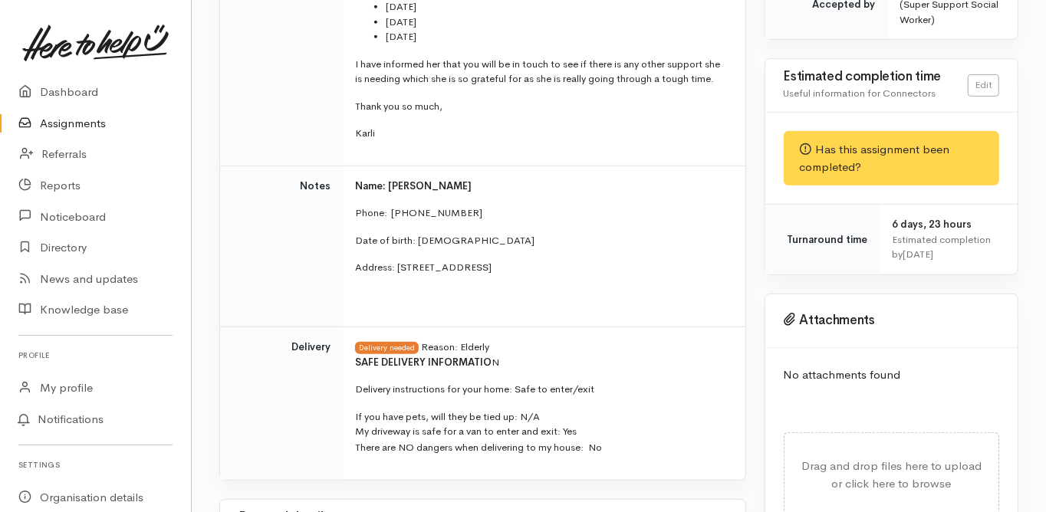
click at [218, 250] on div "Needs assessment Evaluation from Connector Help requested Older person support …" at bounding box center [482, 472] width 545 height 1578
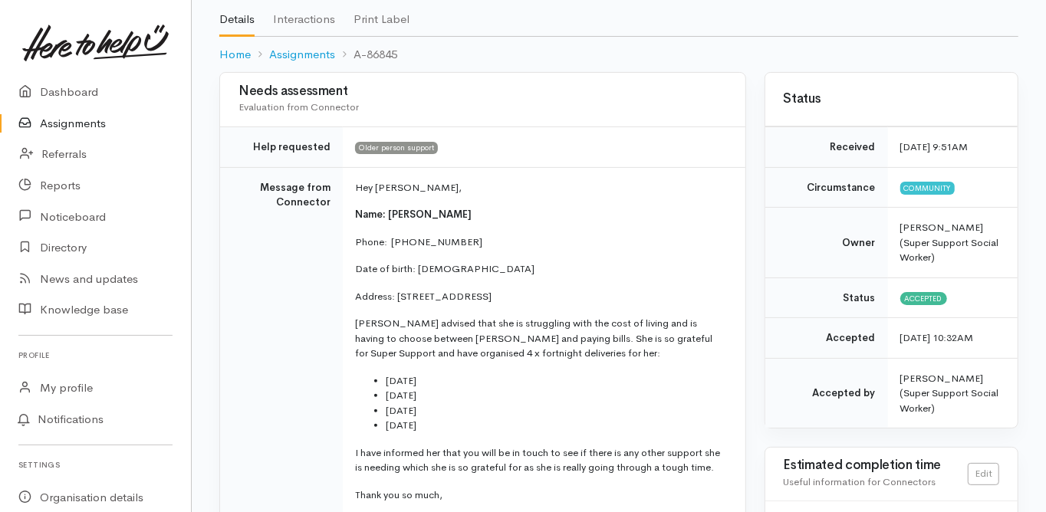
scroll to position [0, 0]
